Goal: Communication & Community: Answer question/provide support

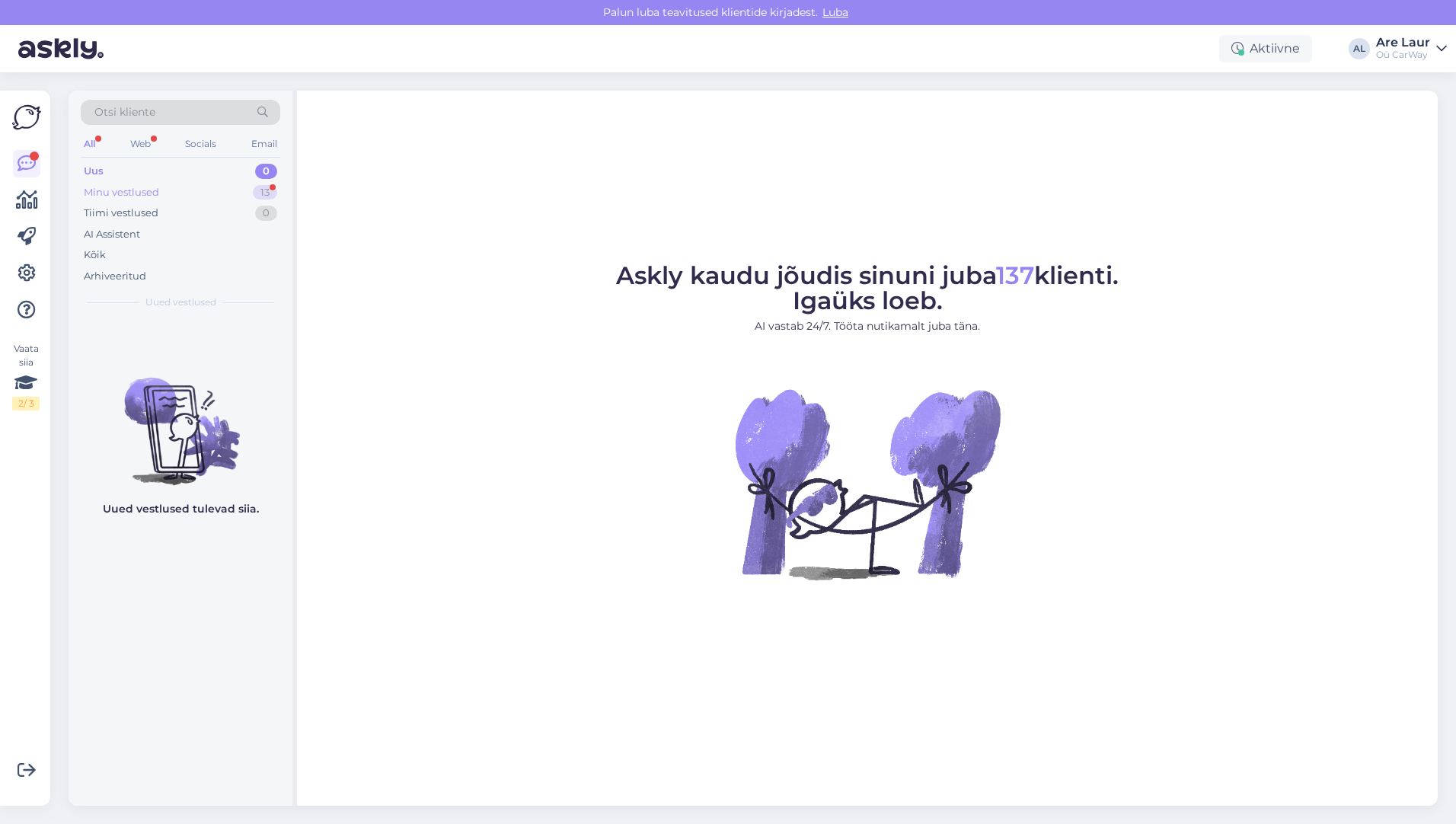
click at [119, 195] on div "Minu vestlused" at bounding box center [121, 192] width 76 height 15
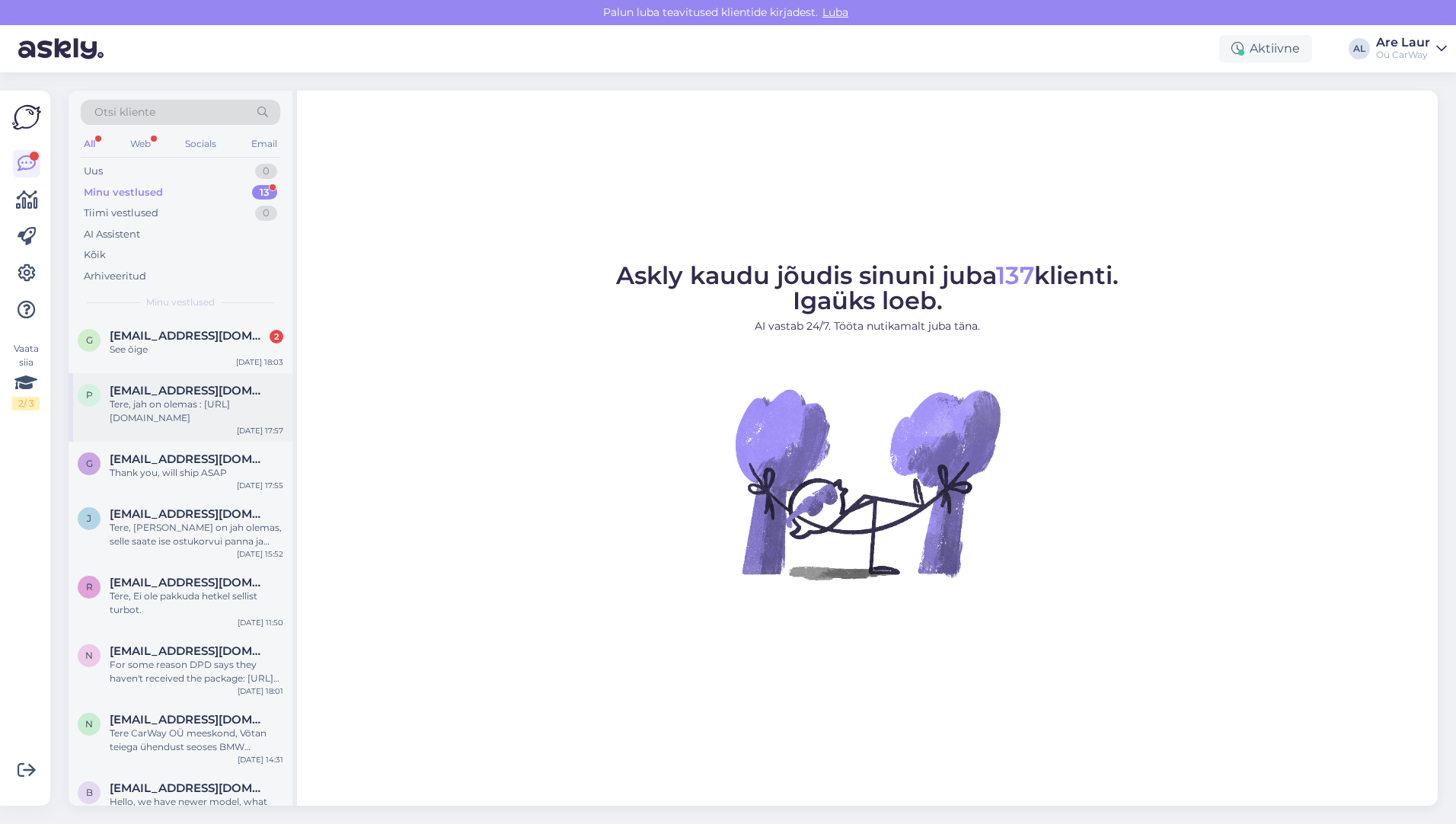
click at [188, 410] on div "Tere, jah on olemas : [URL][DOMAIN_NAME]" at bounding box center [197, 411] width 174 height 27
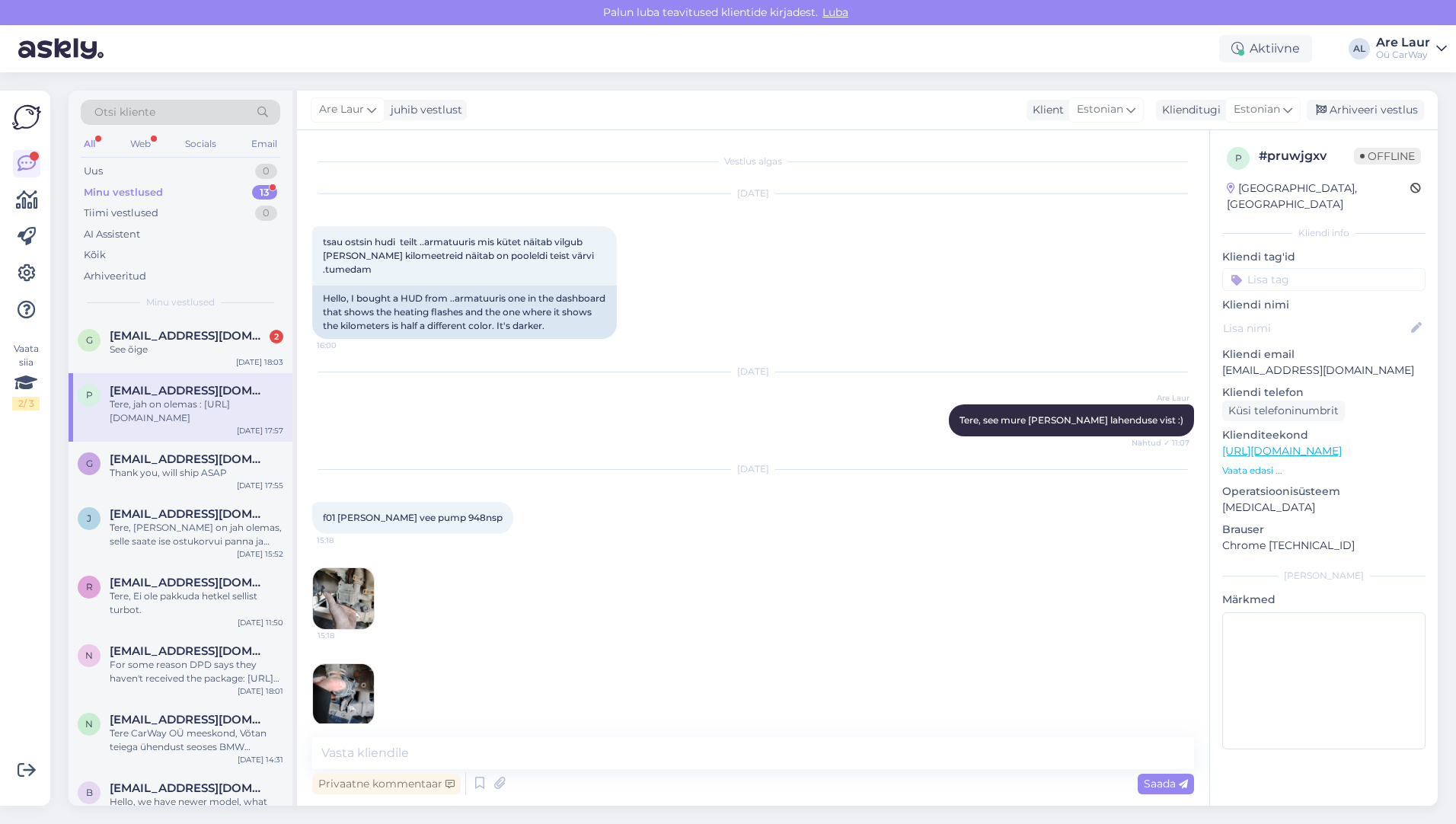
scroll to position [178, 0]
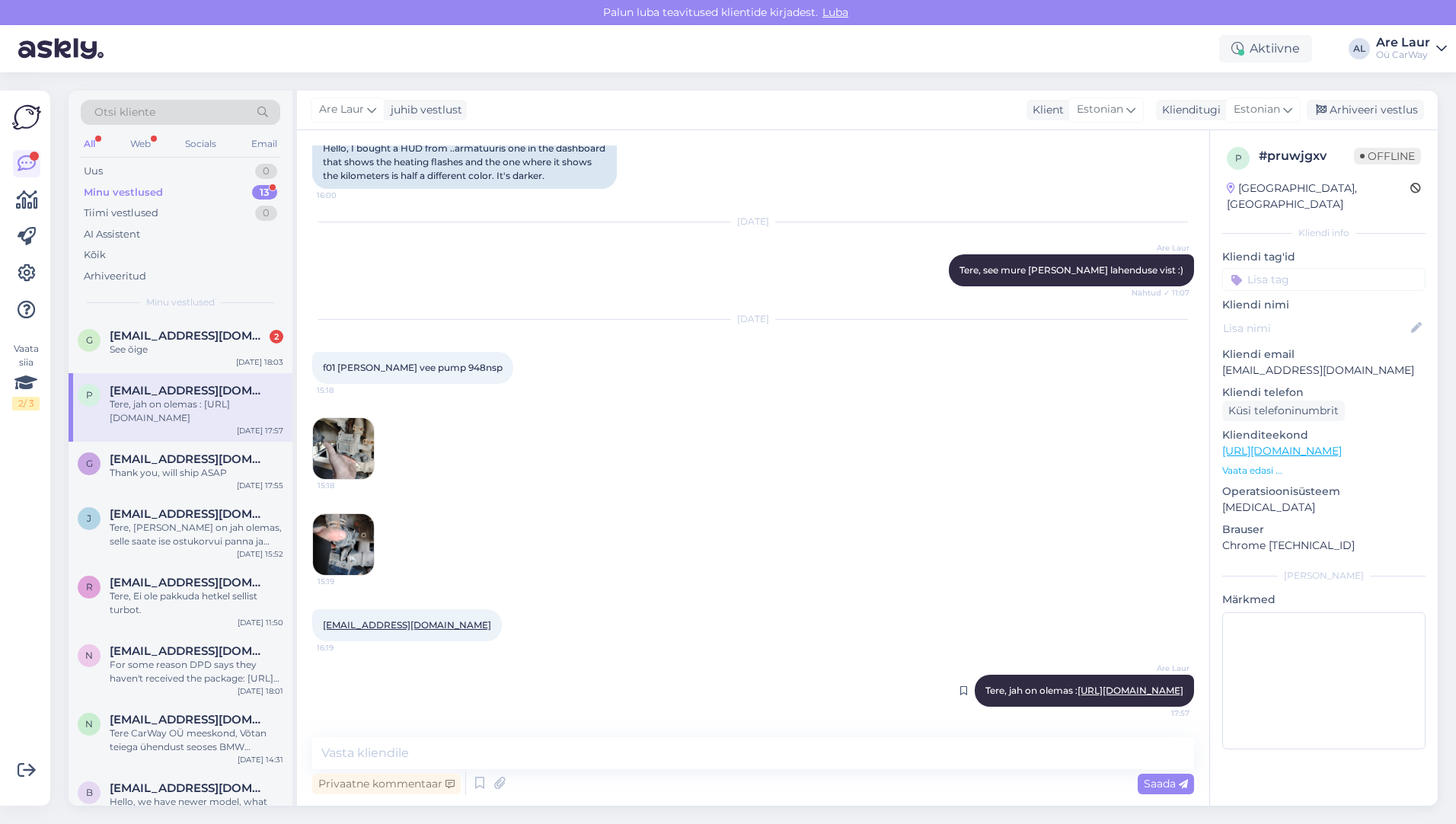
click at [1090, 685] on link "[URL][DOMAIN_NAME]" at bounding box center [1130, 690] width 106 height 11
click at [341, 520] on img at bounding box center [343, 544] width 61 height 61
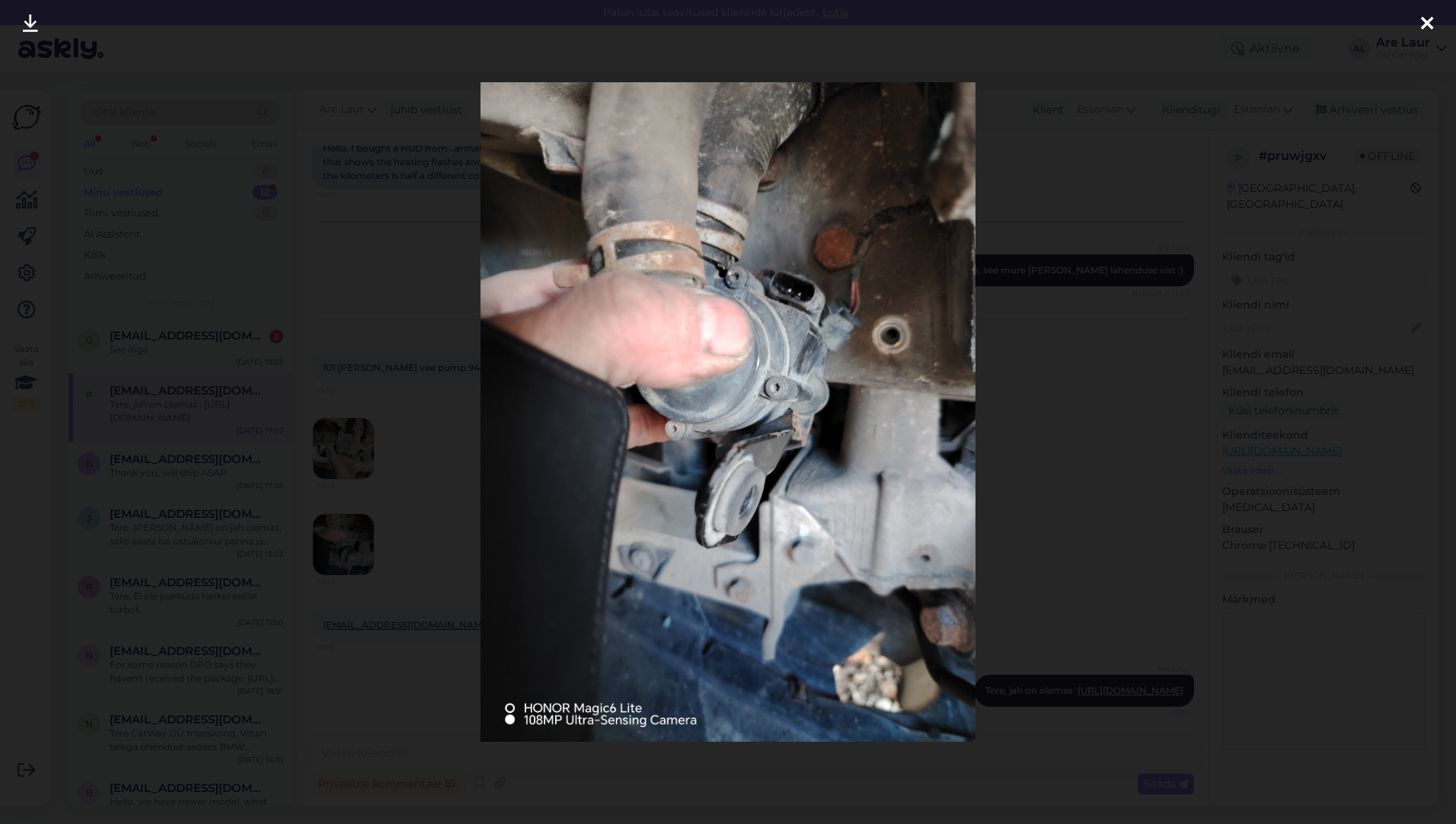
click at [1431, 21] on icon at bounding box center [1427, 24] width 12 height 20
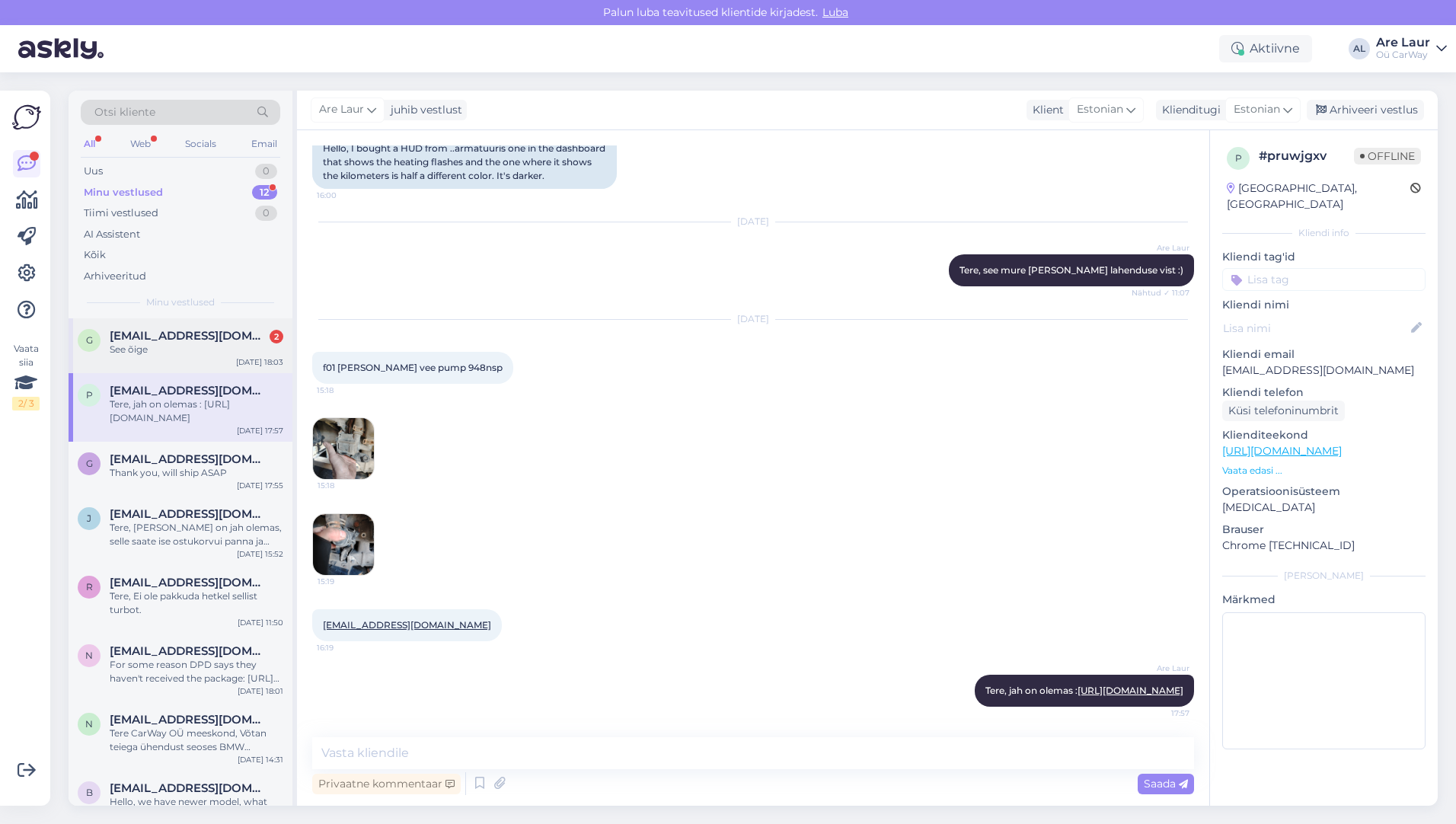
click at [140, 335] on span "[EMAIL_ADDRESS][DOMAIN_NAME]" at bounding box center [189, 335] width 159 height 14
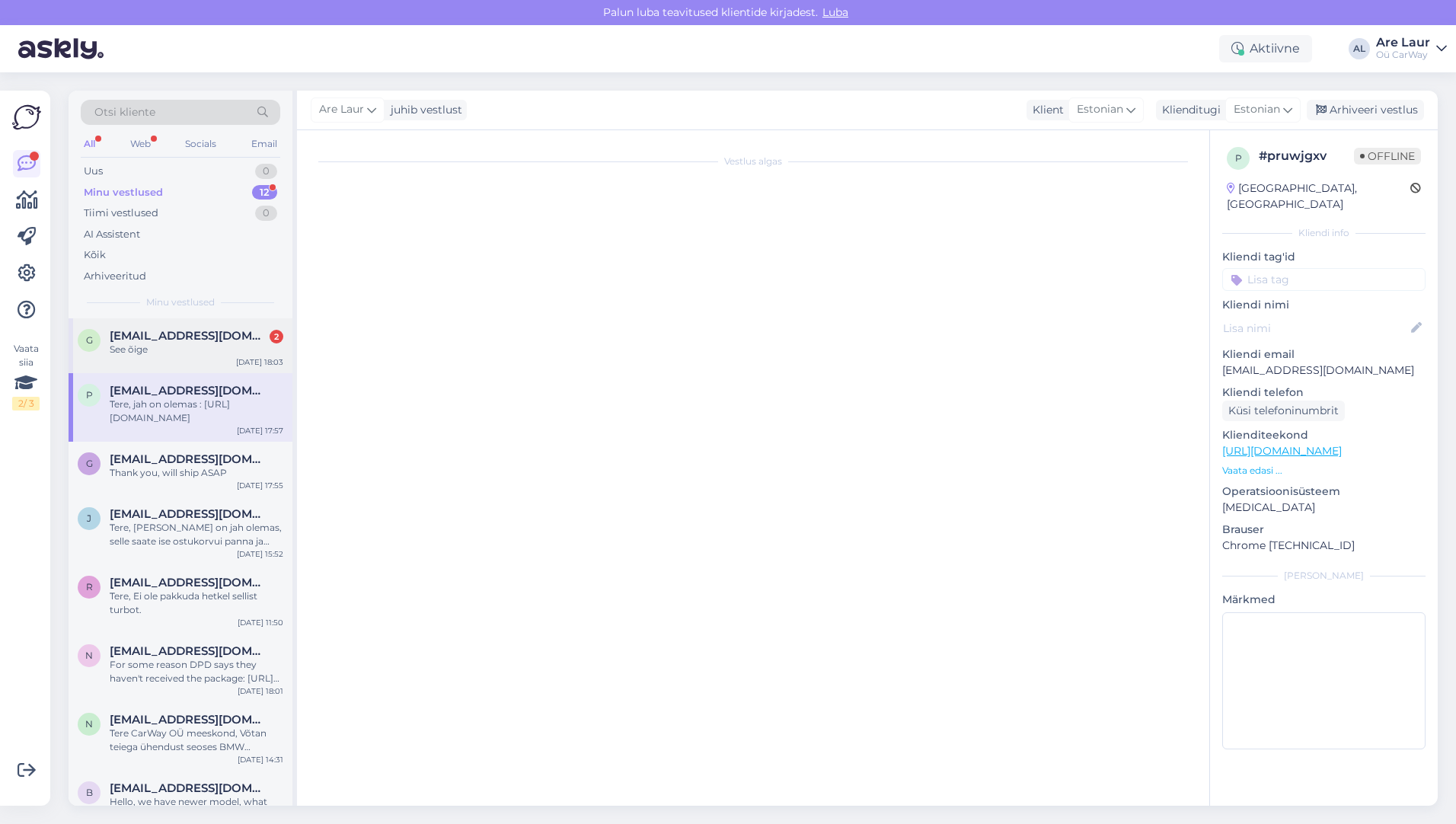
scroll to position [165, 0]
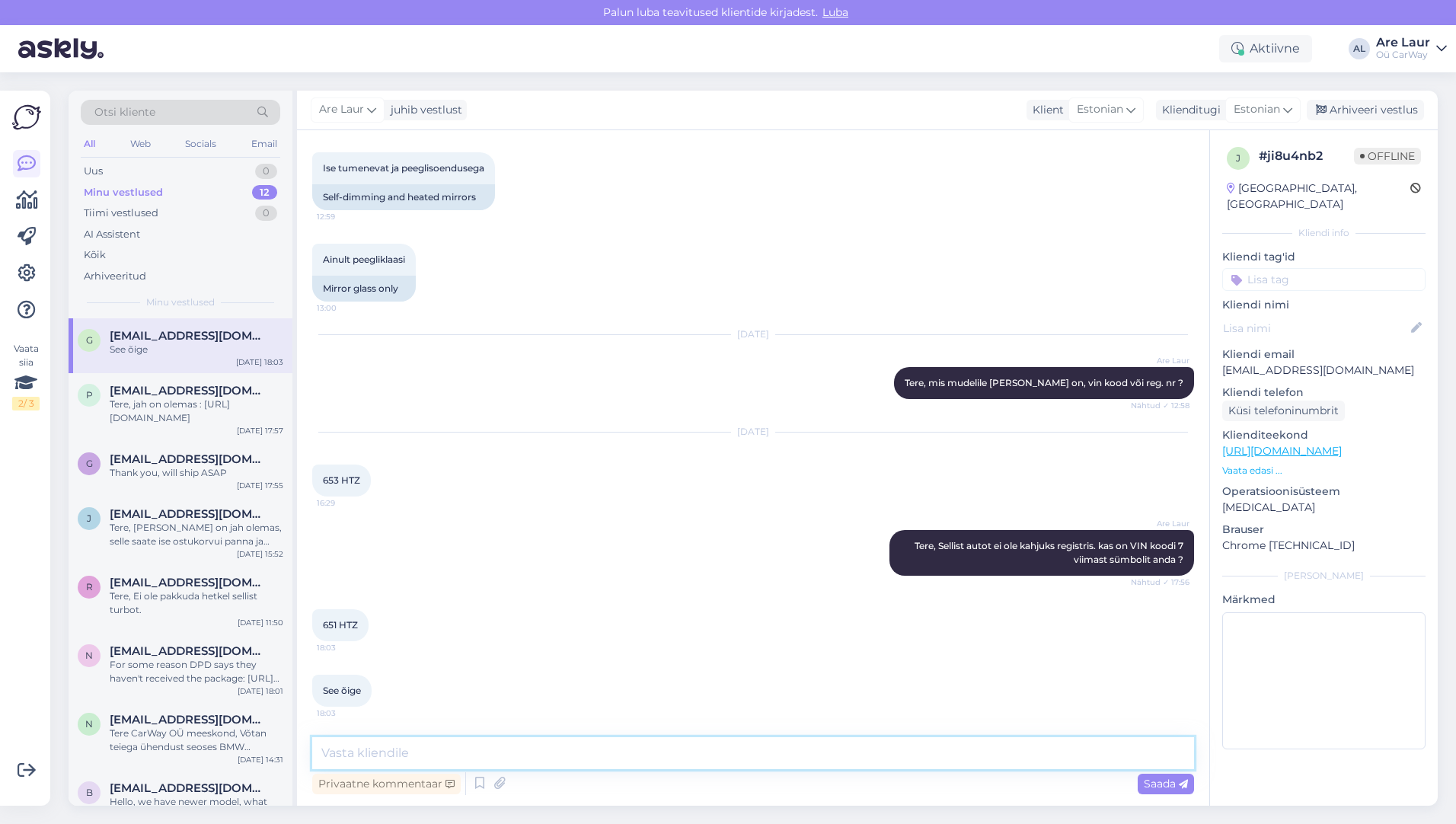
click at [467, 757] on textarea at bounding box center [753, 753] width 882 height 32
type textarea "Tere,"
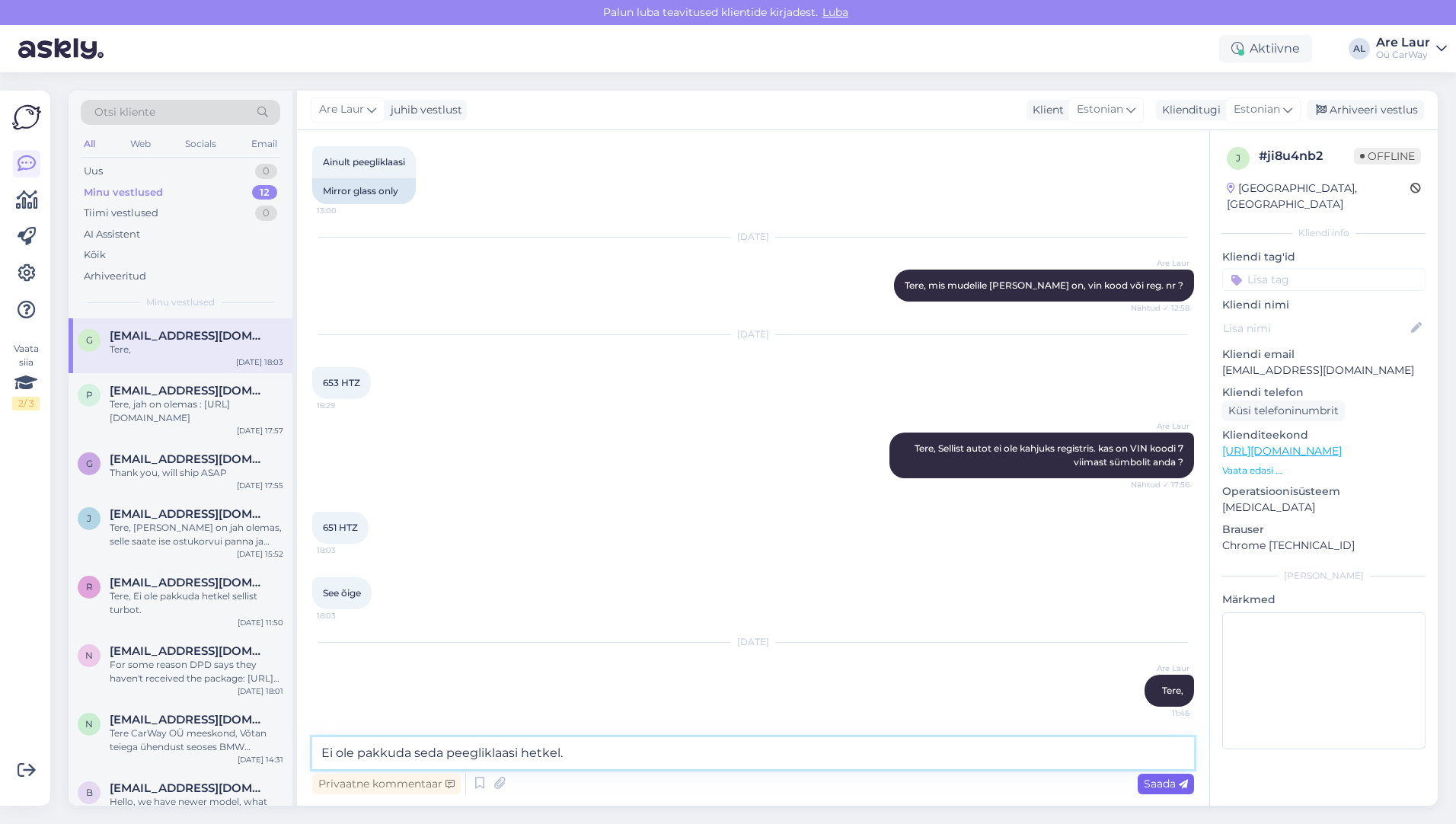
type textarea "Ei ole pakkuda seda peegliklaasi hetkel."
click at [1160, 790] on div "Saada" at bounding box center [1165, 784] width 57 height 21
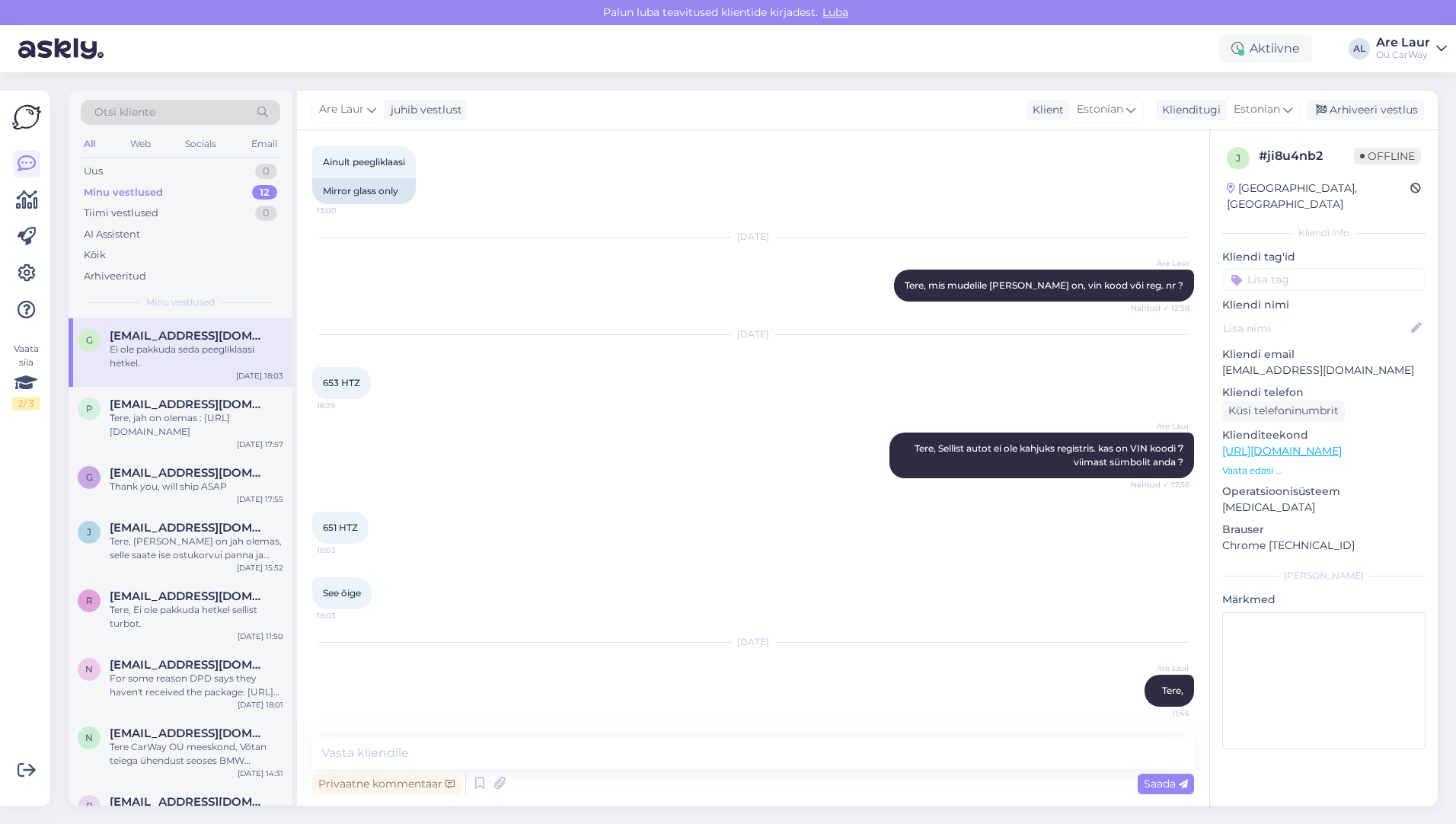
scroll to position [328, 0]
